Goal: Communication & Community: Answer question/provide support

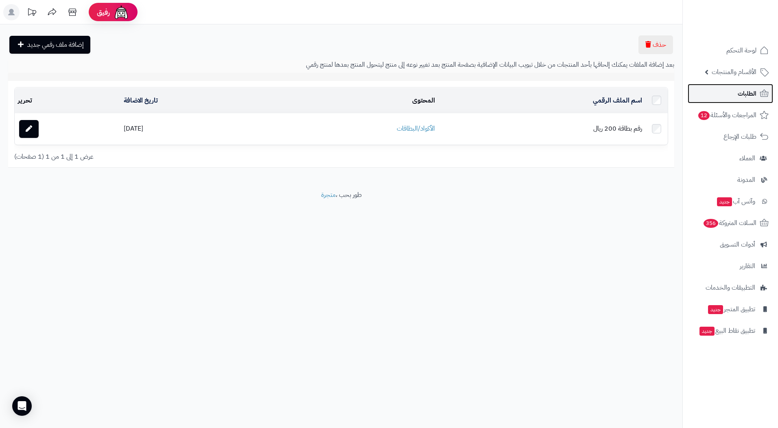
click at [744, 92] on span "الطلبات" at bounding box center [747, 93] width 19 height 11
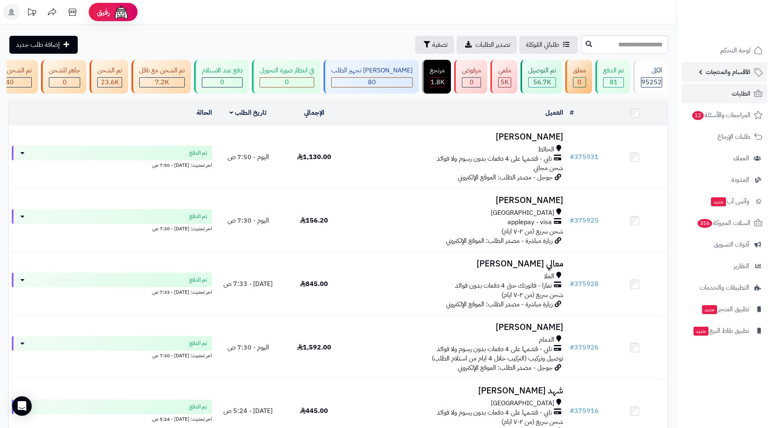
click at [722, 69] on span "الأقسام والمنتجات" at bounding box center [728, 71] width 45 height 11
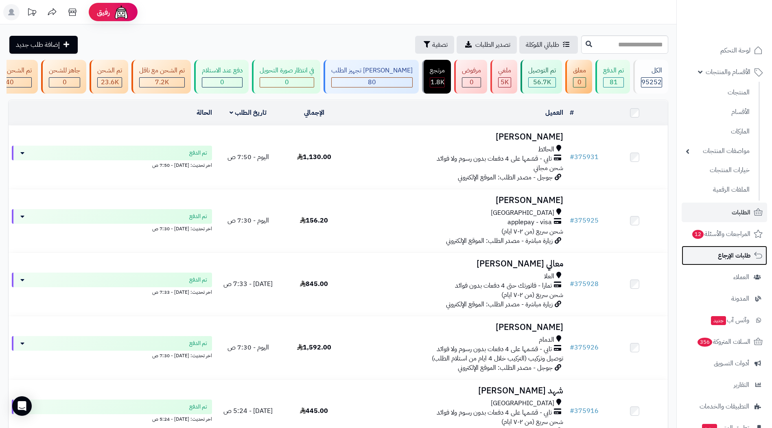
click at [720, 256] on span "طلبات الإرجاع" at bounding box center [734, 255] width 33 height 11
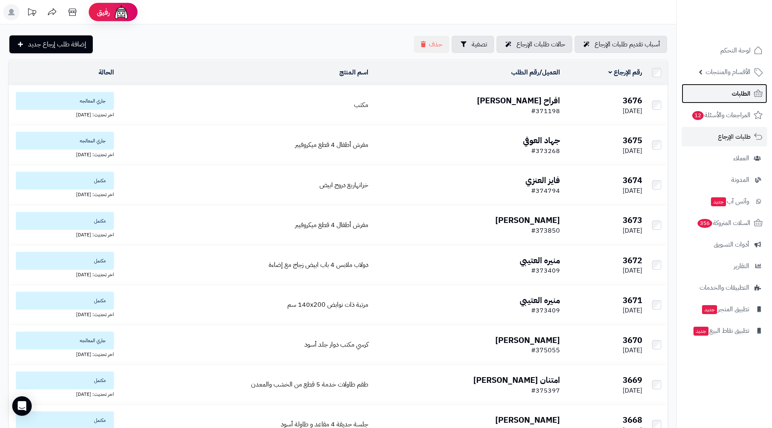
click at [745, 93] on span "الطلبات" at bounding box center [741, 93] width 19 height 11
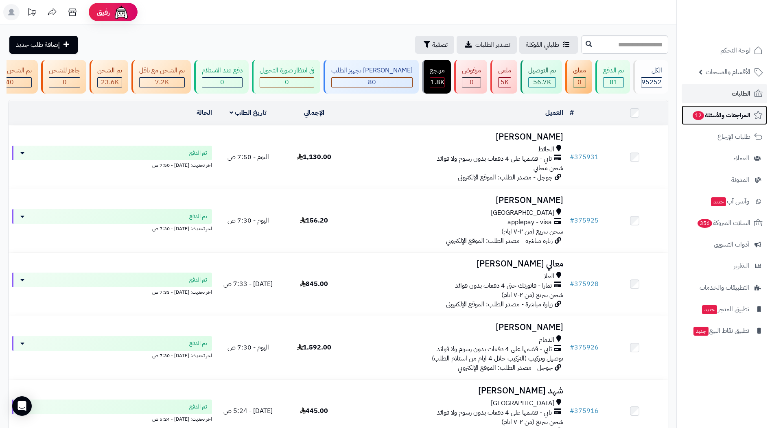
click at [731, 113] on span "المراجعات والأسئلة 12" at bounding box center [721, 114] width 59 height 11
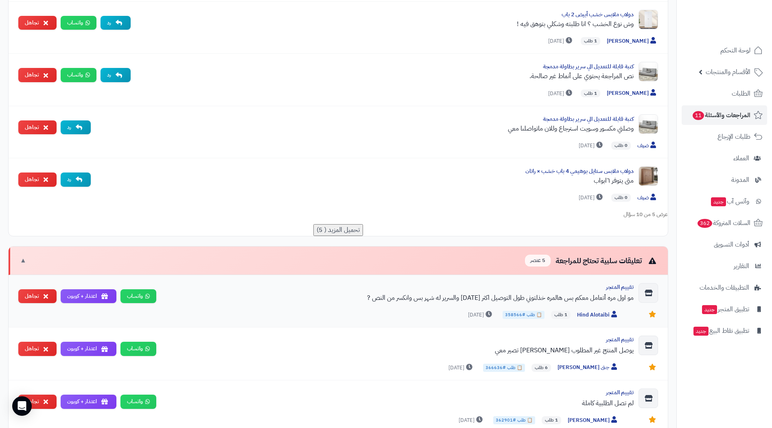
scroll to position [407, 0]
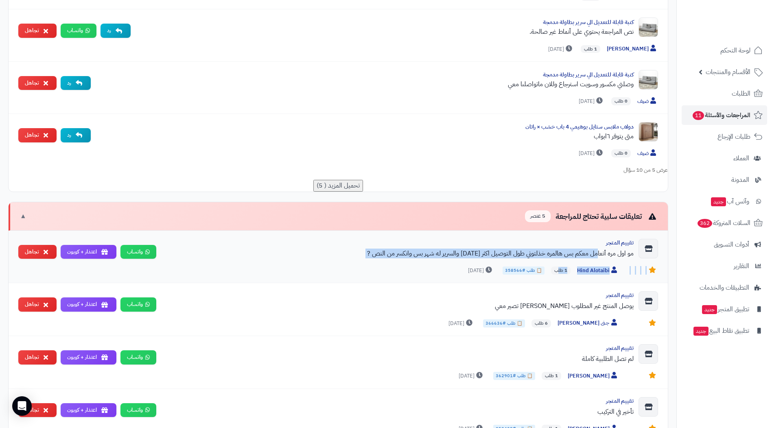
drag, startPoint x: 601, startPoint y: 255, endPoint x: 560, endPoint y: 264, distance: 42.1
click at [560, 264] on div "تقييم المتجر مو اول مره أتعامل معكم بس هالمره خذلتوني طول التوصيل اكثر من أسبوع…" at bounding box center [410, 257] width 495 height 36
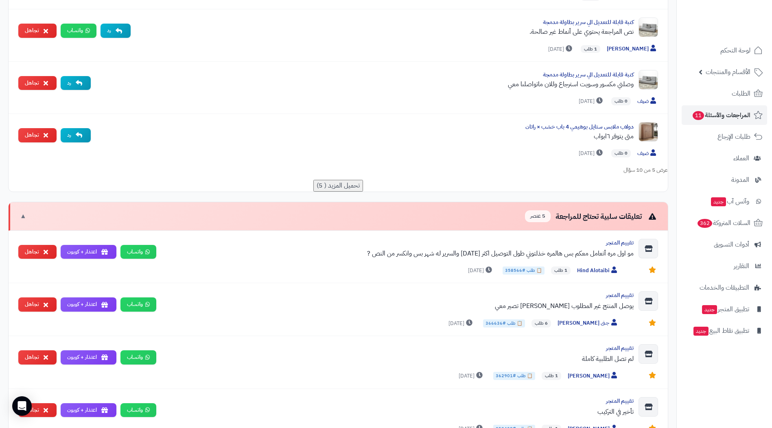
click at [722, 377] on nav "لوحة التحكم الأقسام والمنتجات المنتجات الأقسام الماركات مواصفات المنتجات مواصفا…" at bounding box center [724, 224] width 96 height 428
drag, startPoint x: 576, startPoint y: 86, endPoint x: 500, endPoint y: 92, distance: 75.5
click at [500, 92] on div "كنبة قابلة للتعديل الي سرير بطاولة مدمجة وصلني مكسور وسويت استرجاع وللان ماتواص…" at bounding box center [365, 82] width 536 height 24
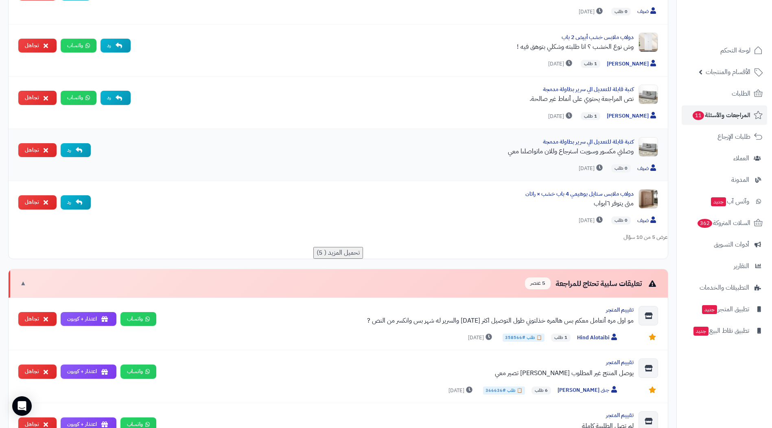
scroll to position [285, 0]
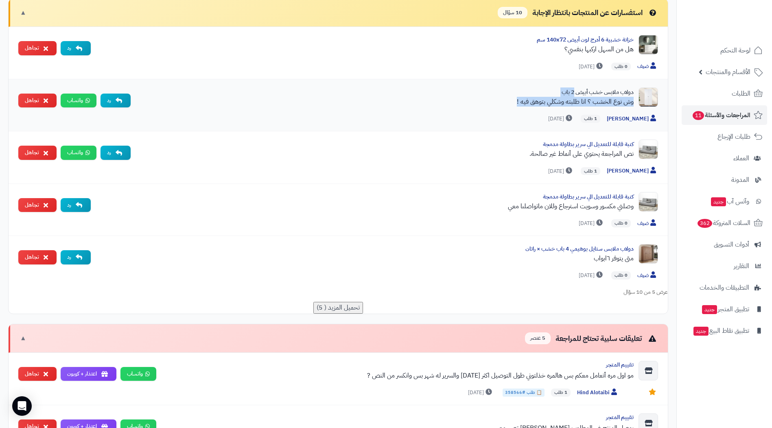
drag, startPoint x: 519, startPoint y: 101, endPoint x: 578, endPoint y: 94, distance: 58.6
click at [578, 94] on div "دولاب ملابس خشب أبيض 2 باب وش نوع الخشب ؟ انا طلبته وشكلي بتوهق فيه !" at bounding box center [385, 100] width 497 height 24
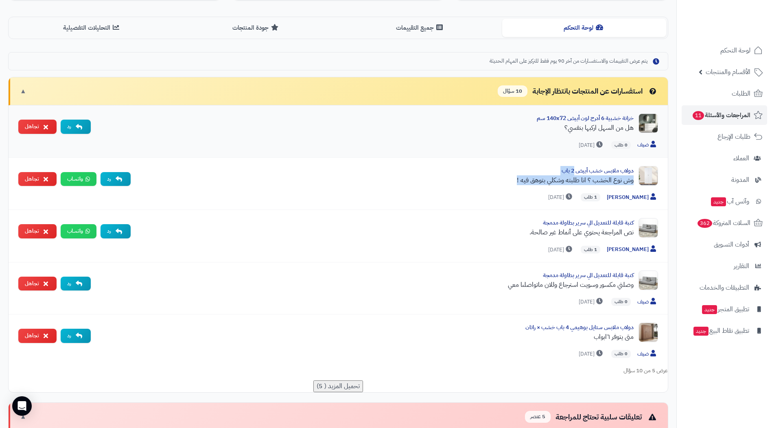
scroll to position [122, 0]
